Goal: Task Accomplishment & Management: Complete application form

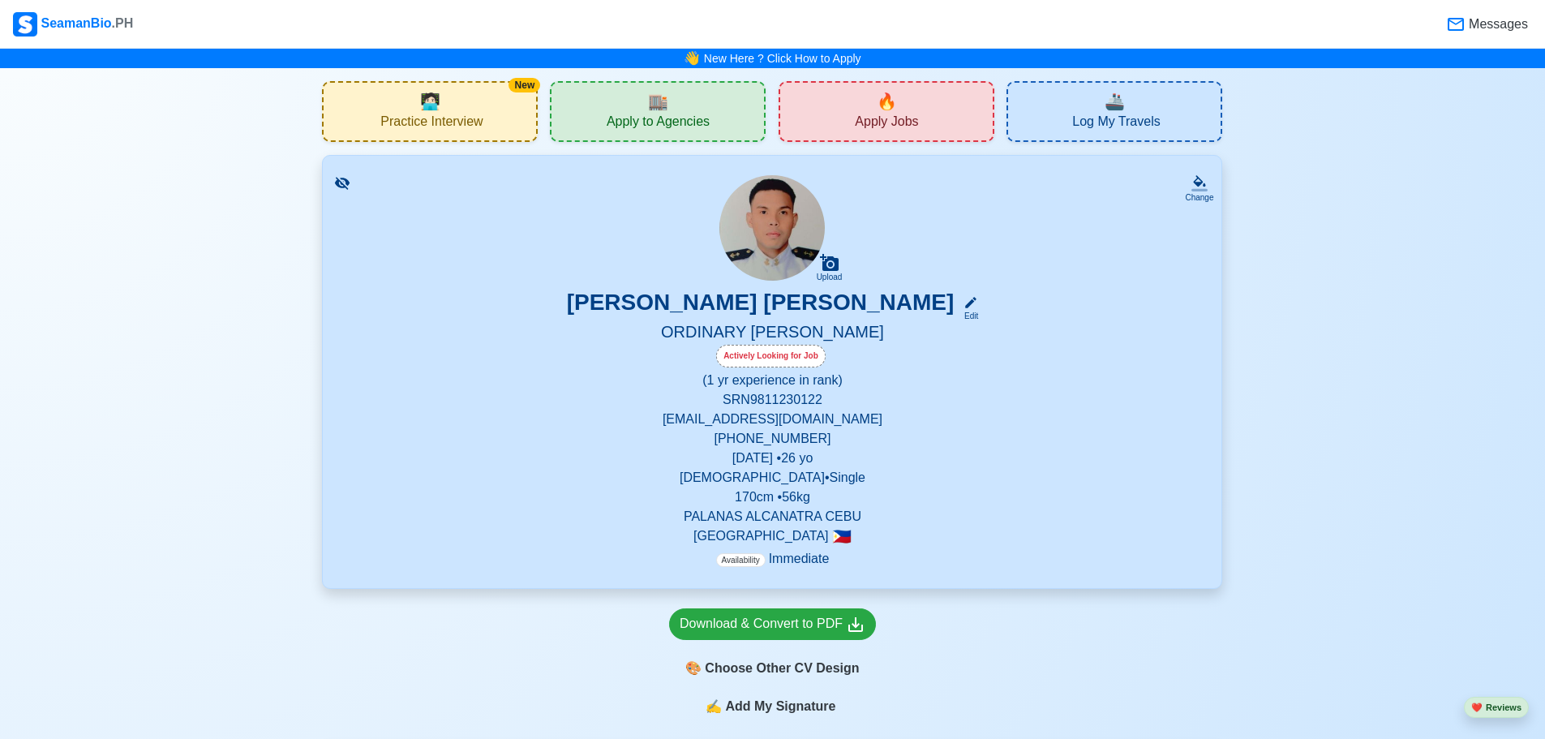
click at [855, 116] on span "Apply Jobs" at bounding box center [886, 124] width 63 height 20
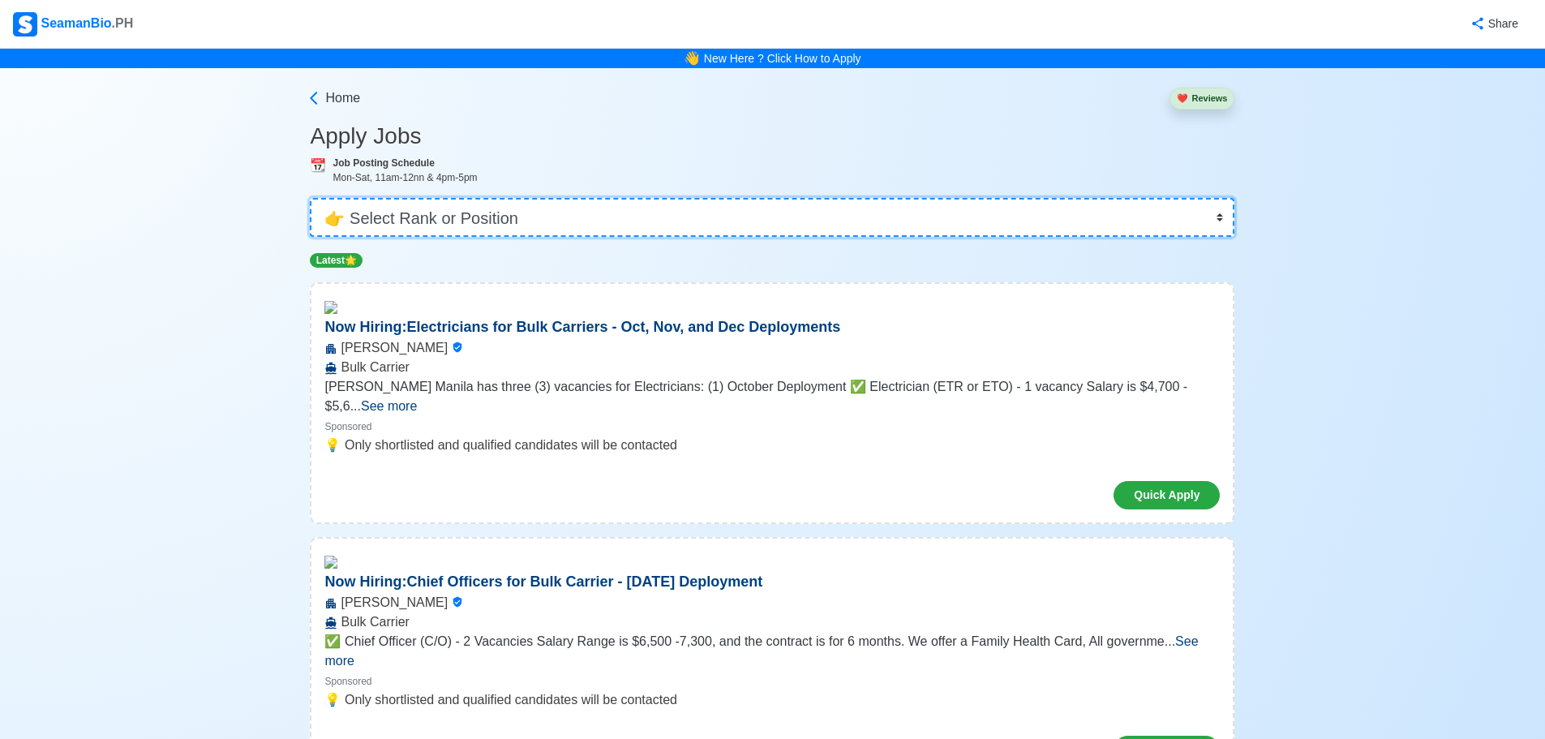
click at [523, 229] on select "👉 Select Rank or Position Master Chief Officer 2nd Officer 3rd Officer Junior O…" at bounding box center [772, 217] width 924 height 39
select select "Ordinary [PERSON_NAME]"
click at [315, 198] on select "👉 Select Rank or Position Master Chief Officer 2nd Officer 3rd Officer Junior O…" at bounding box center [772, 217] width 924 height 39
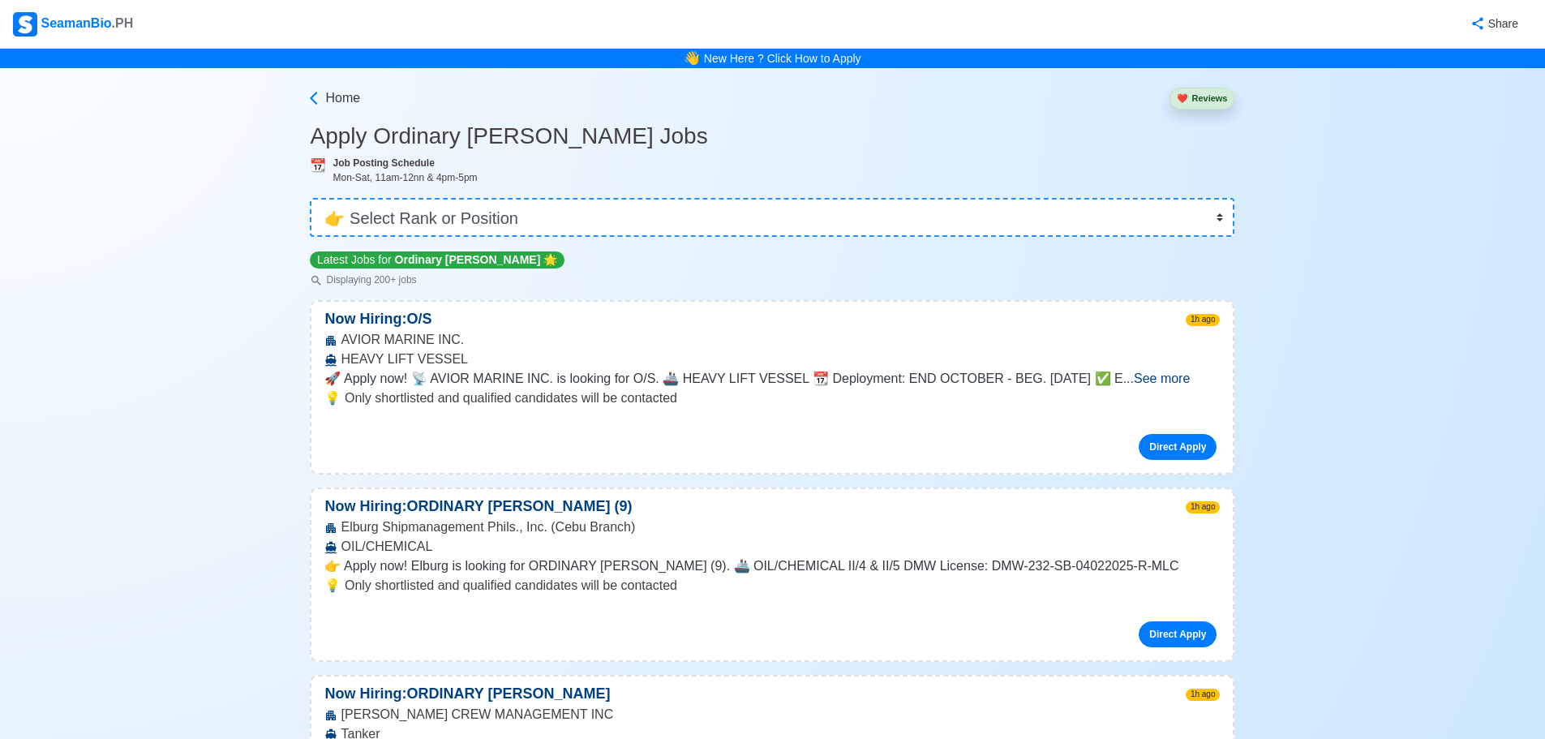
click at [1182, 371] on span "See more" at bounding box center [1162, 378] width 56 height 14
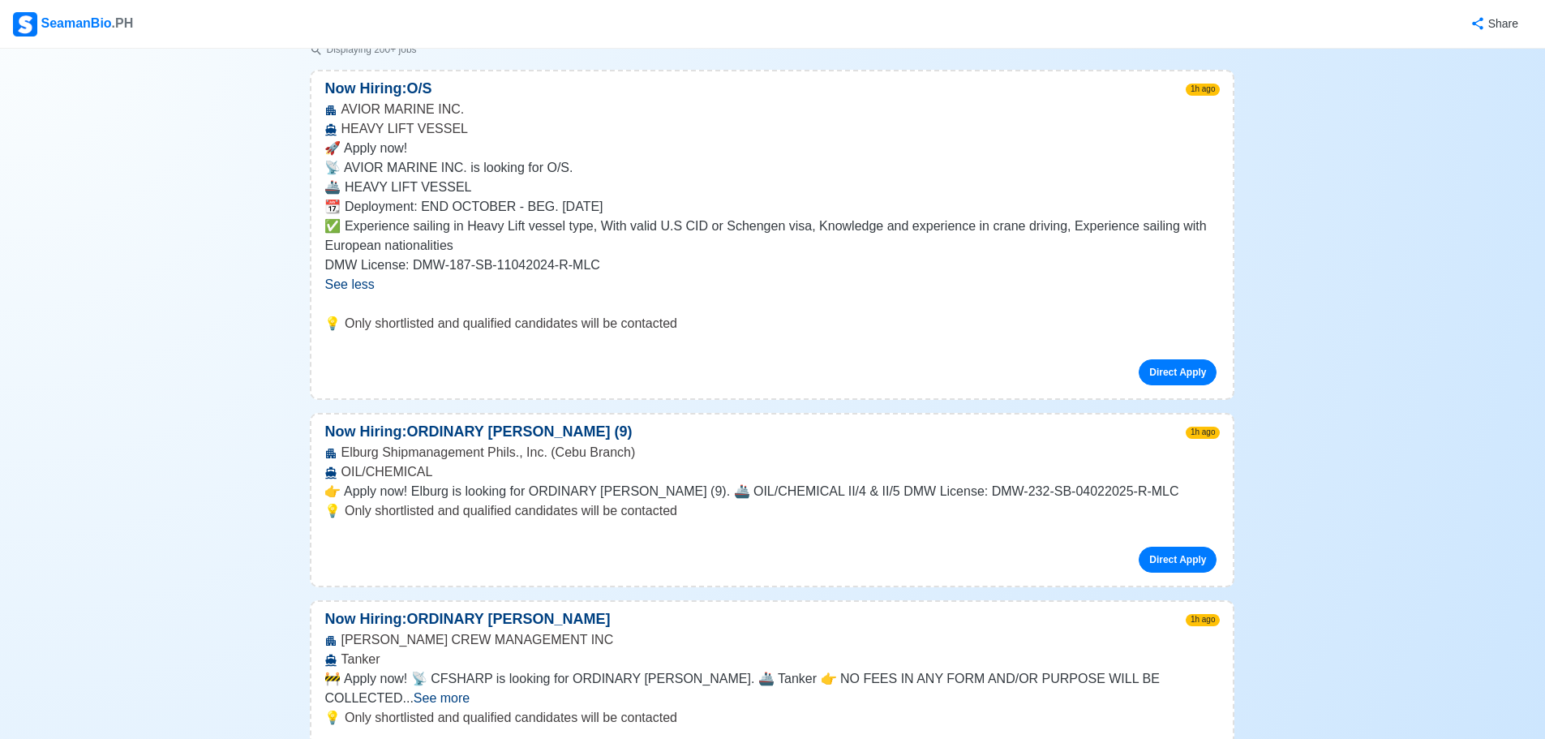
scroll to position [405, 0]
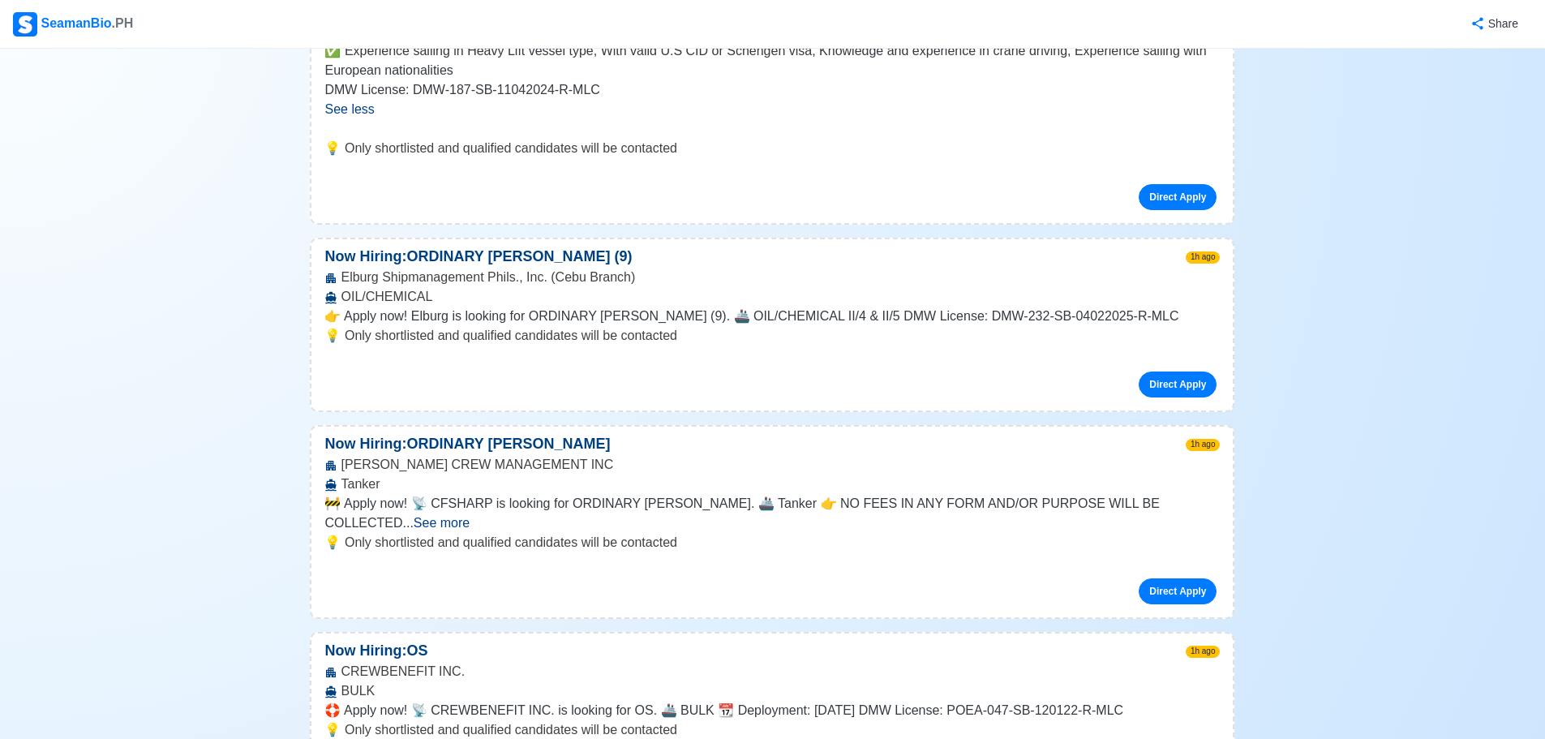
click at [469, 516] on span "See more" at bounding box center [442, 523] width 56 height 14
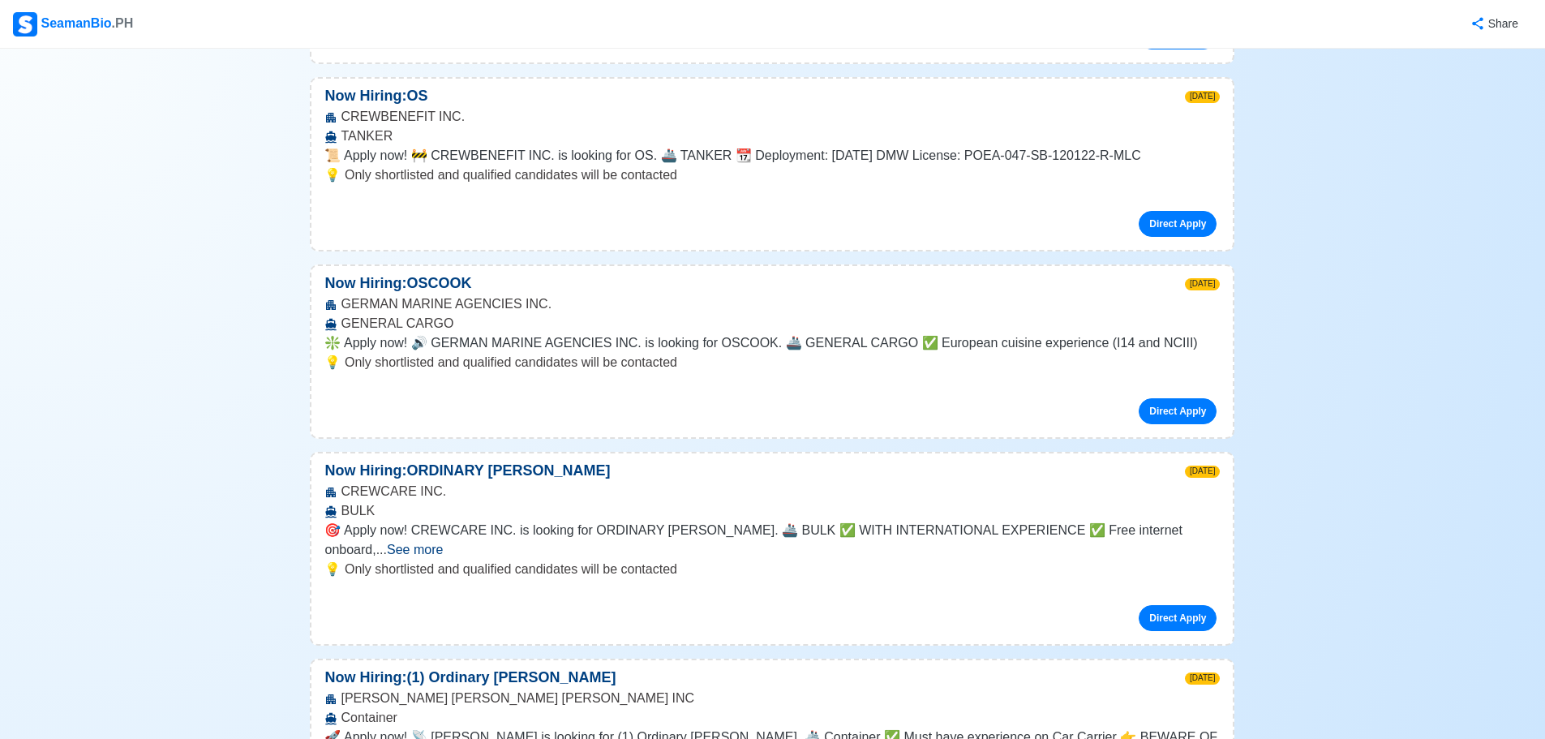
scroll to position [2027, 0]
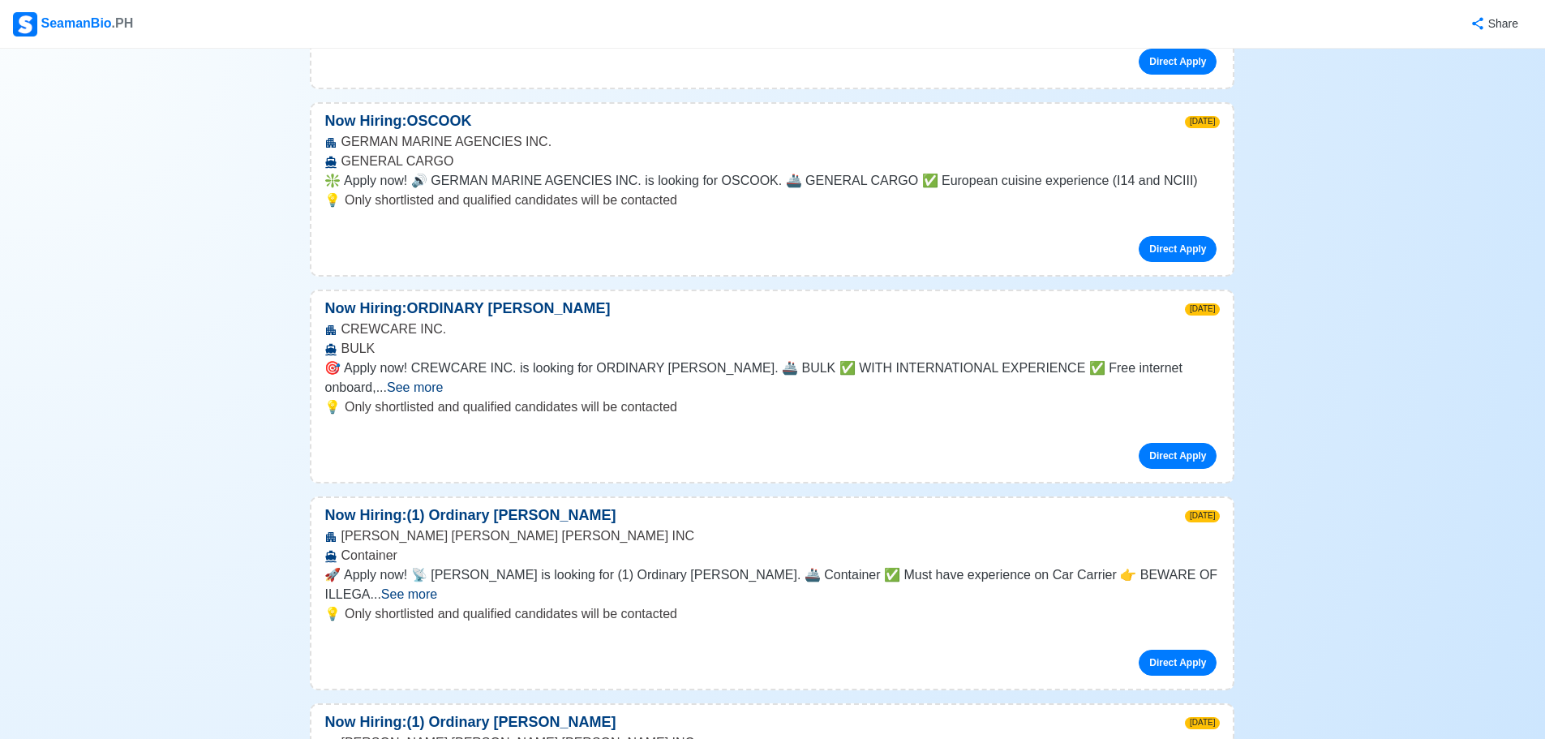
click at [437, 587] on span "See more" at bounding box center [409, 594] width 56 height 14
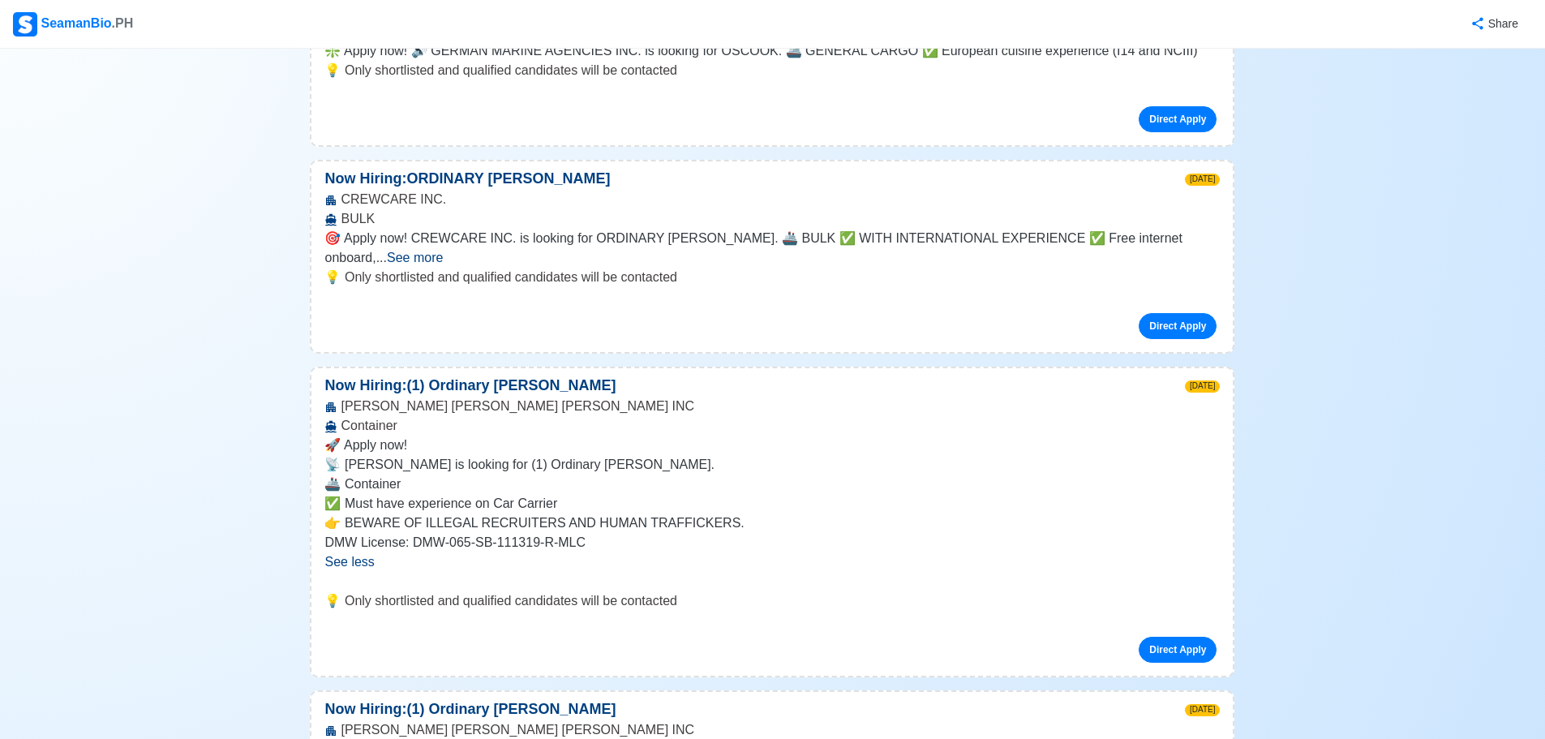
scroll to position [1865, 0]
